Goal: Transaction & Acquisition: Obtain resource

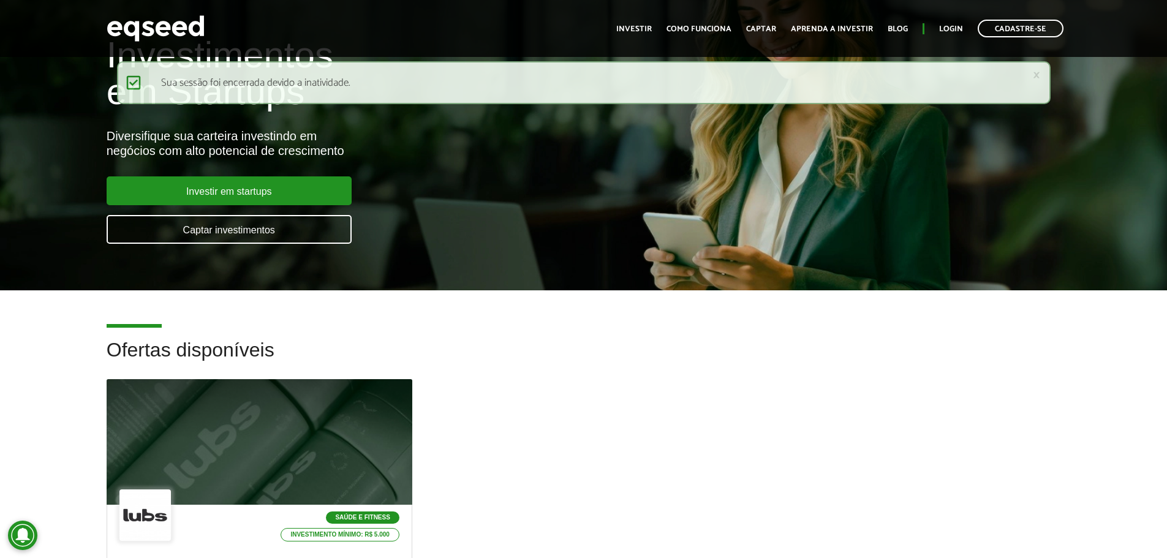
scroll to position [306, 0]
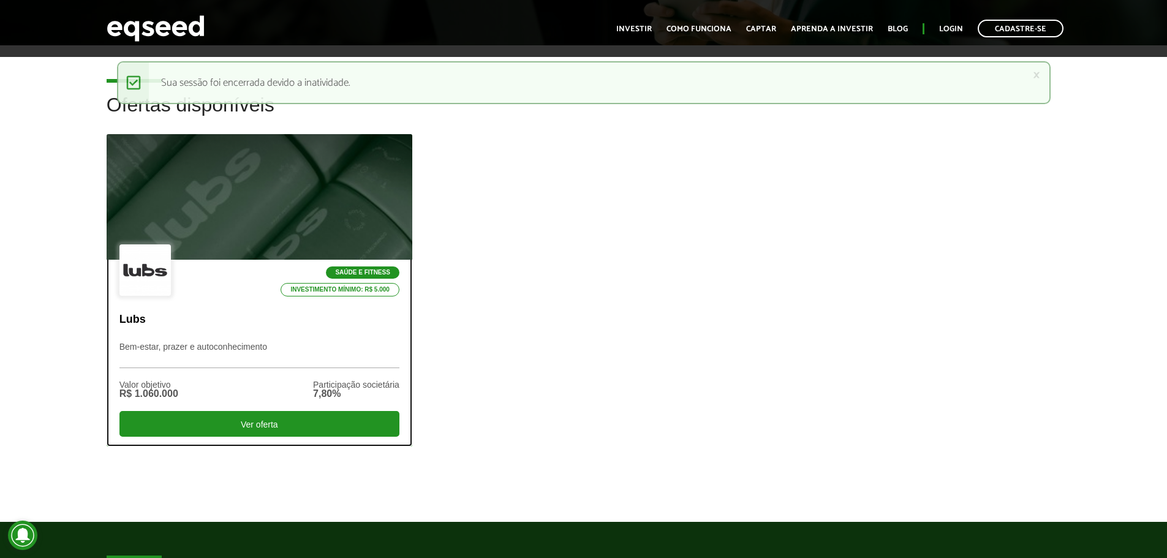
click at [181, 245] on div "Saúde e Fitness Investimento mínimo: R$ 5.000" at bounding box center [259, 270] width 280 height 53
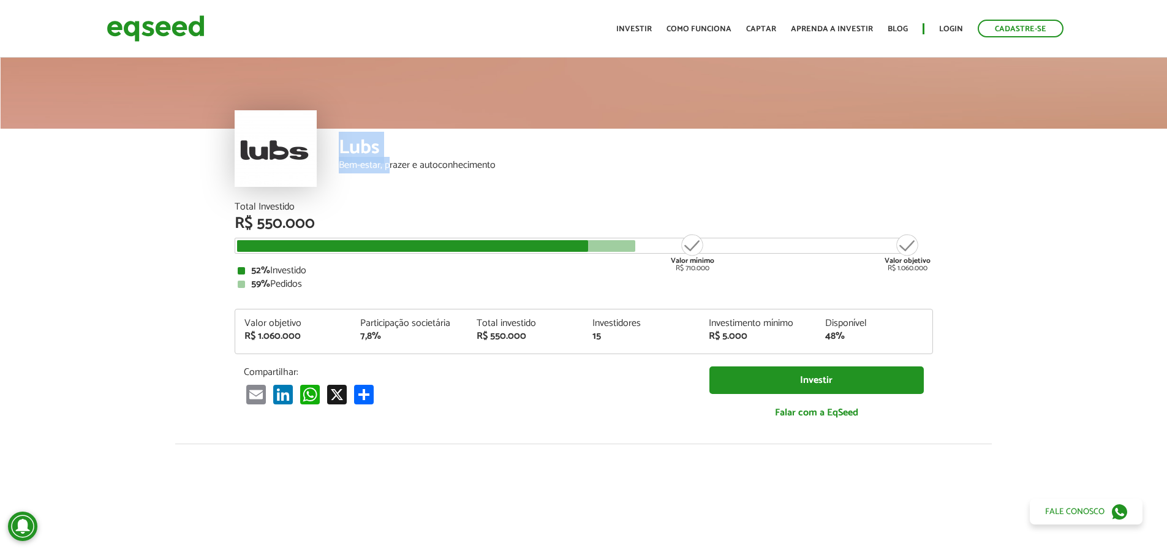
drag, startPoint x: 237, startPoint y: 159, endPoint x: 399, endPoint y: 175, distance: 163.0
click at [388, 171] on div "Lubs Bem-estar, prazer e autoconhecimento" at bounding box center [584, 165] width 698 height 73
click at [413, 164] on div "Bem-estar, prazer e autoconhecimento" at bounding box center [636, 165] width 594 height 10
drag, startPoint x: 525, startPoint y: 160, endPoint x: 312, endPoint y: 158, distance: 213.2
click at [307, 159] on div "Lubs Bem-estar, prazer e autoconhecimento" at bounding box center [584, 165] width 698 height 73
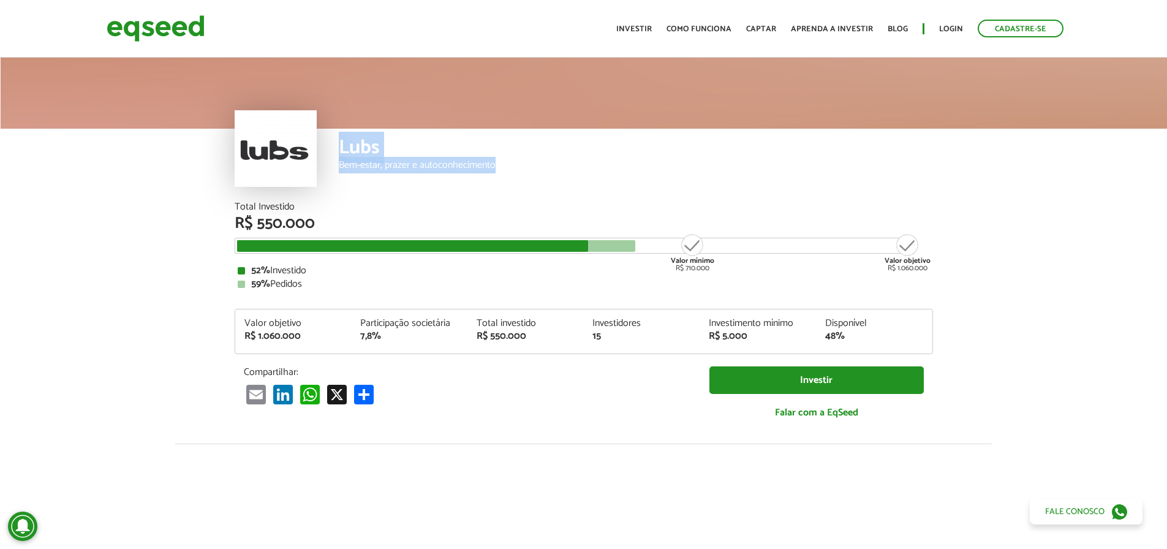
click at [515, 166] on div "Bem-estar, prazer e autoconhecimento" at bounding box center [636, 165] width 594 height 10
drag, startPoint x: 534, startPoint y: 336, endPoint x: 471, endPoint y: 339, distance: 63.1
click at [471, 339] on div "Total investido R$ 550.000" at bounding box center [525, 329] width 116 height 23
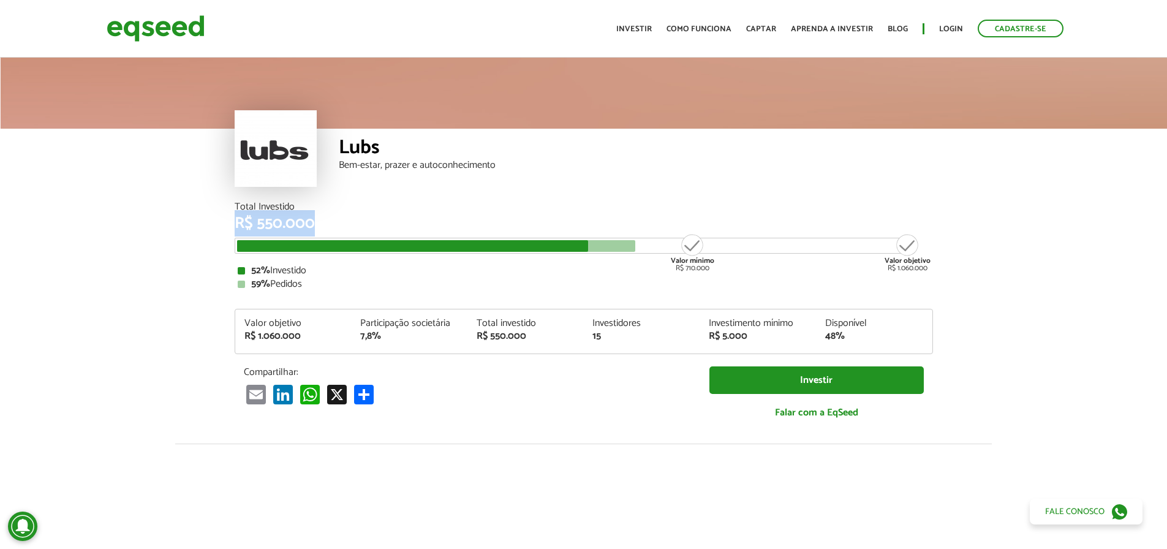
drag, startPoint x: 228, startPoint y: 215, endPoint x: 424, endPoint y: 220, distance: 196.1
click at [424, 220] on div "Total Investido R$ 550.000 Valor mínimo R$ 710.000 Valor objetivo R$ 1.060.000 …" at bounding box center [583, 322] width 717 height 241
click at [424, 220] on div "R$ 550.000" at bounding box center [584, 224] width 698 height 16
drag, startPoint x: 261, startPoint y: 334, endPoint x: 393, endPoint y: 337, distance: 131.7
click at [320, 331] on div "R$ 1.060.000" at bounding box center [293, 336] width 98 height 10
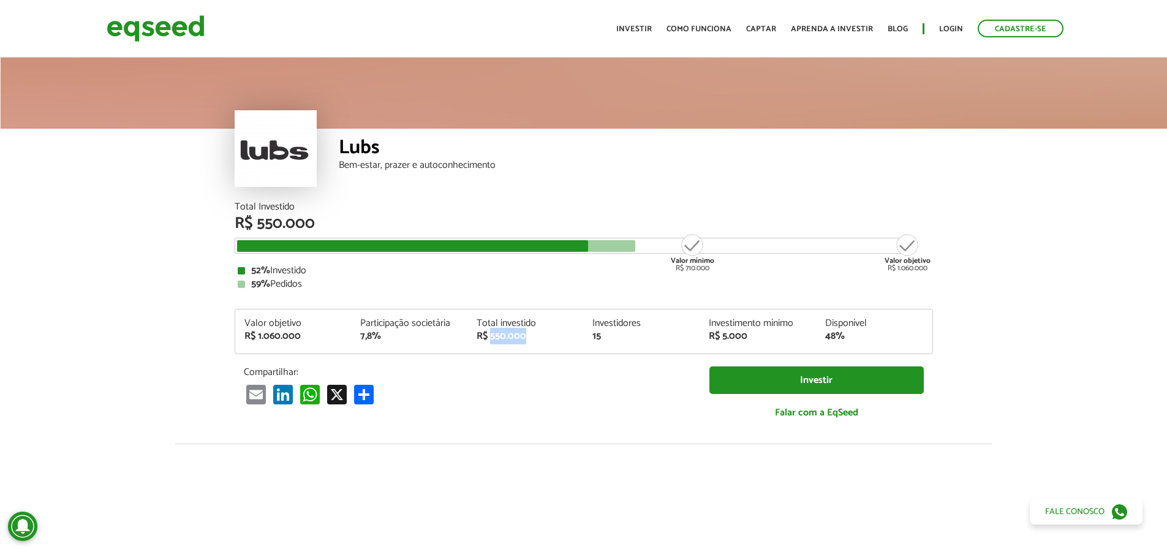
click at [556, 333] on div "R$ 550.000" at bounding box center [526, 336] width 98 height 10
drag, startPoint x: 252, startPoint y: 333, endPoint x: 388, endPoint y: 349, distance: 136.9
click at [337, 342] on div "Valor objetivo R$ 1.060.000 Participação societária 7,8% Total investido R$ 550…" at bounding box center [583, 335] width 697 height 35
drag, startPoint x: 383, startPoint y: 331, endPoint x: 276, endPoint y: 356, distance: 110.0
click at [285, 353] on div "Valor objetivo R$ 1.060.000 Participação societária 7,8% Total investido R$ 550…" at bounding box center [584, 331] width 698 height 45
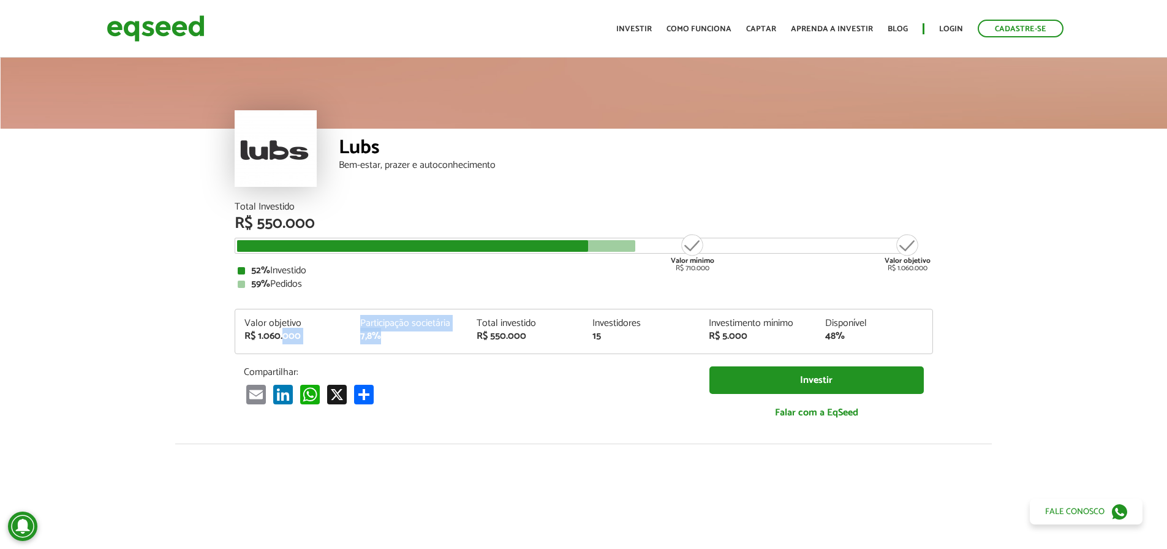
click at [382, 318] on div "Participação societária" at bounding box center [409, 323] width 98 height 10
drag, startPoint x: 305, startPoint y: 333, endPoint x: 238, endPoint y: 331, distance: 67.4
click at [258, 335] on div "R$ 1.060.000" at bounding box center [293, 336] width 98 height 10
drag, startPoint x: 385, startPoint y: 334, endPoint x: 301, endPoint y: 330, distance: 84.0
click at [315, 331] on div "Valor objetivo R$ 1.060.000 Participação societária 7,8% Total investido R$ 550…" at bounding box center [583, 335] width 697 height 35
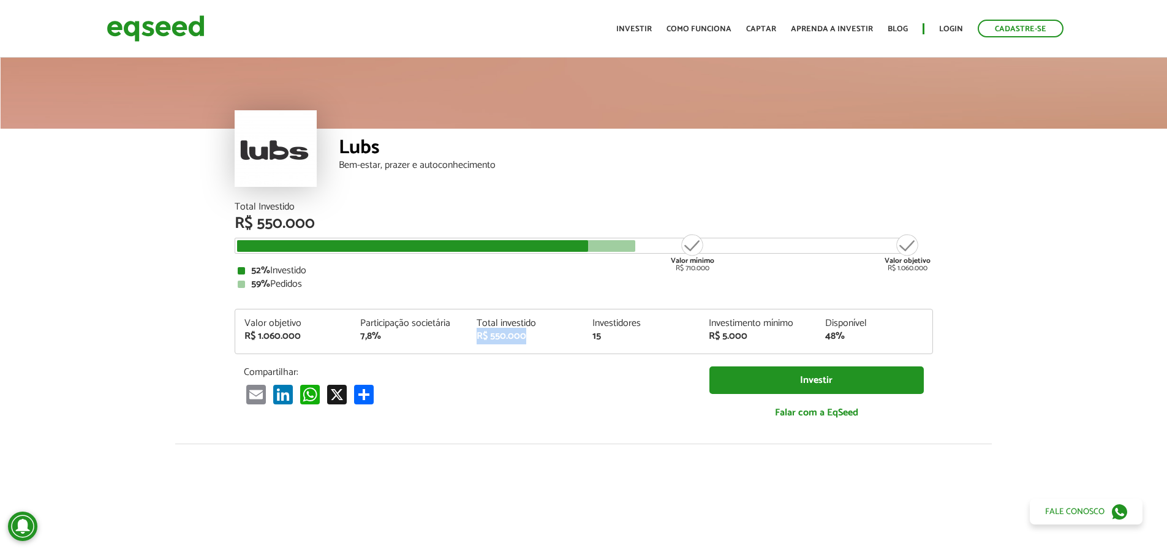
drag, startPoint x: 483, startPoint y: 332, endPoint x: 412, endPoint y: 315, distance: 72.9
click at [443, 326] on div "Valor objetivo R$ 1.060.000 Participação societária 7,8% Total investido R$ 550…" at bounding box center [583, 335] width 697 height 35
click at [655, 323] on div "Investidores" at bounding box center [641, 323] width 98 height 10
drag, startPoint x: 309, startPoint y: 337, endPoint x: 203, endPoint y: 323, distance: 107.0
click at [204, 323] on article "Lubs Bem-estar, prazer e autoconhecimento Total Investido R$ 550.000 Valor míni…" at bounding box center [583, 458] width 1167 height 806
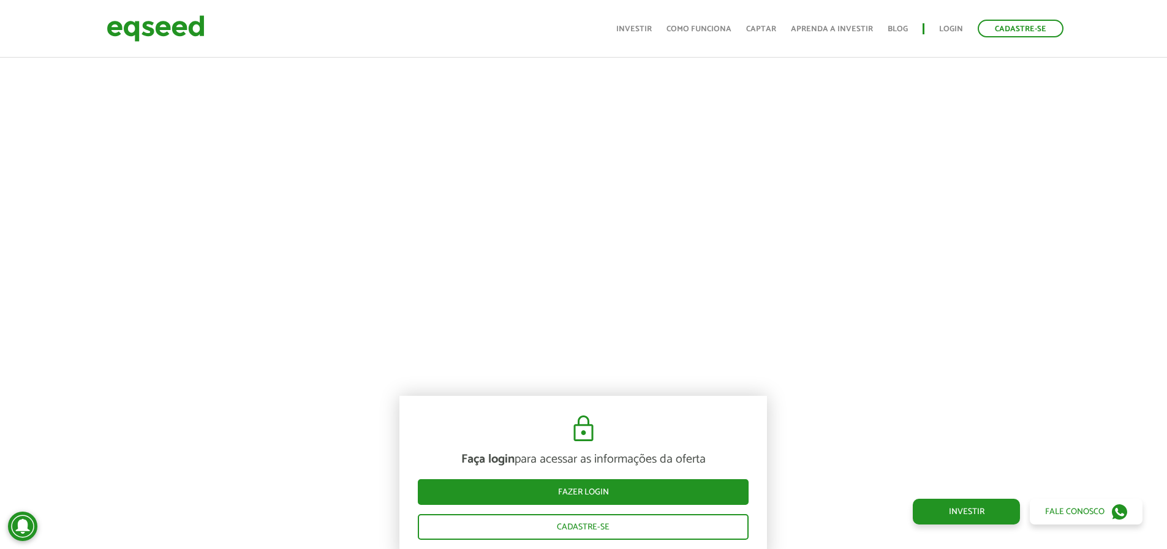
scroll to position [122, 0]
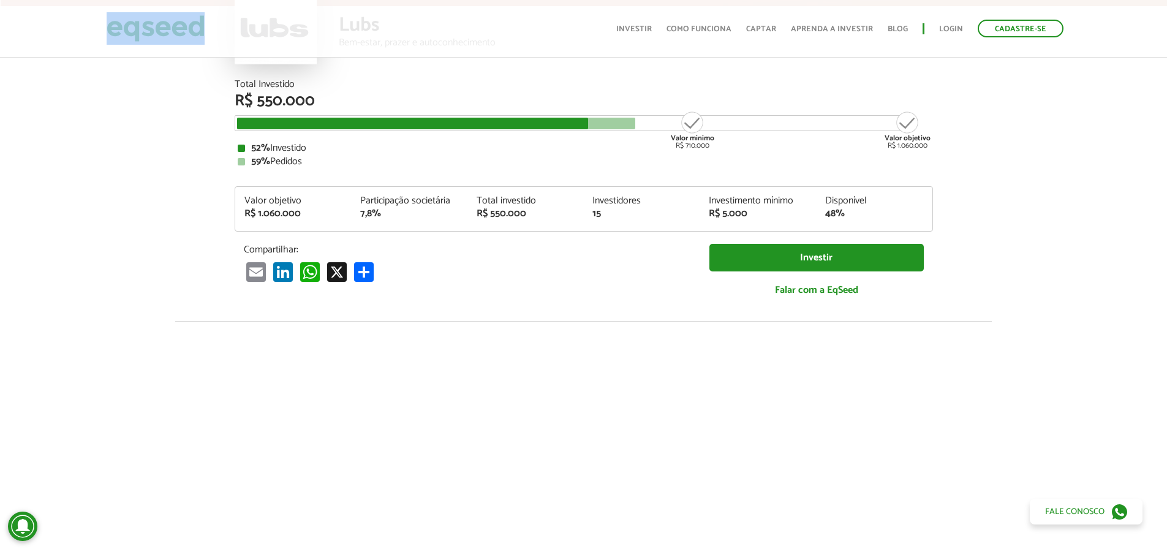
drag, startPoint x: 148, startPoint y: 28, endPoint x: 265, endPoint y: 45, distance: 117.7
click at [257, 45] on div "Cadastre-se Toggle navigation Toggle navigation Início Investir Como funciona C…" at bounding box center [583, 28] width 973 height 32
click at [108, 177] on article "Lubs Bem-estar, prazer e autoconhecimento Total Investido R$ 550.000 Valor míni…" at bounding box center [583, 336] width 1167 height 806
